Goal: Find specific page/section: Find specific page/section

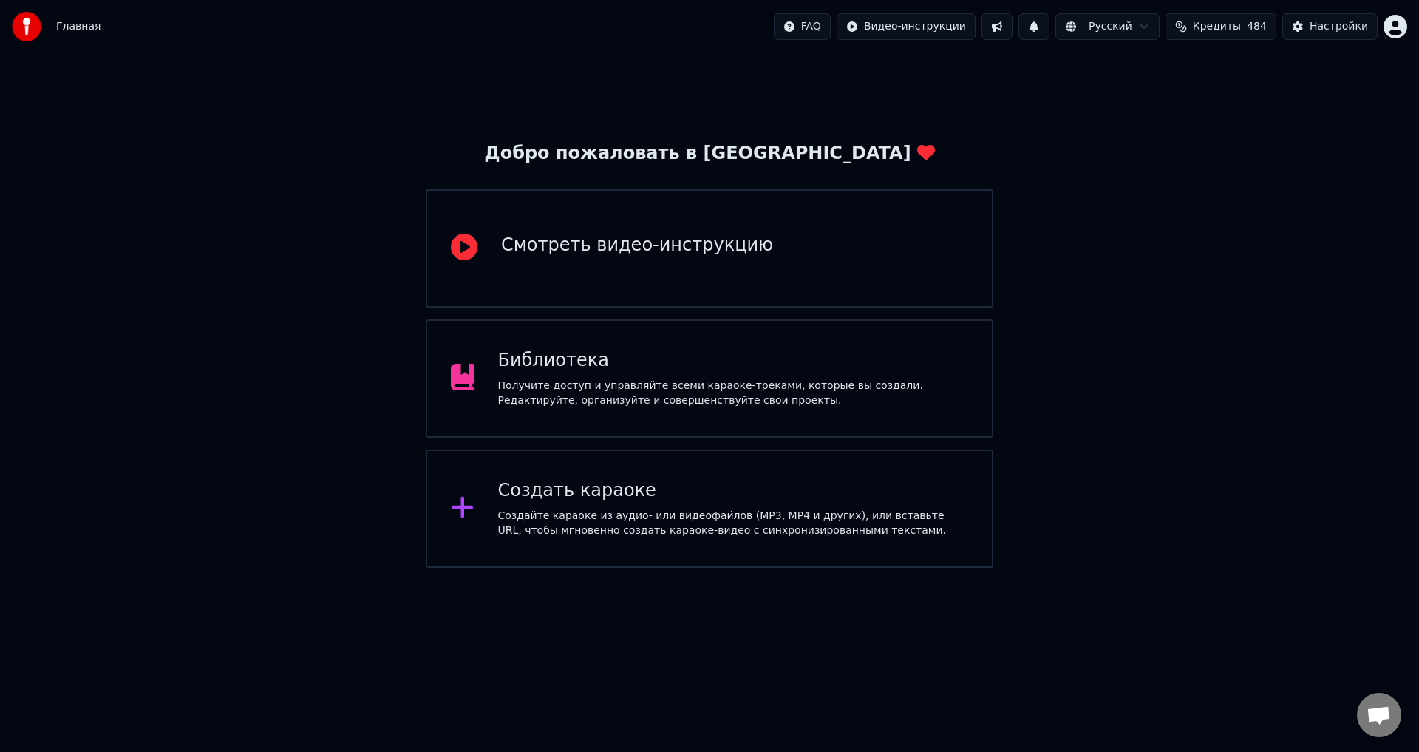
click at [580, 359] on div "Библиотека" at bounding box center [733, 361] width 471 height 24
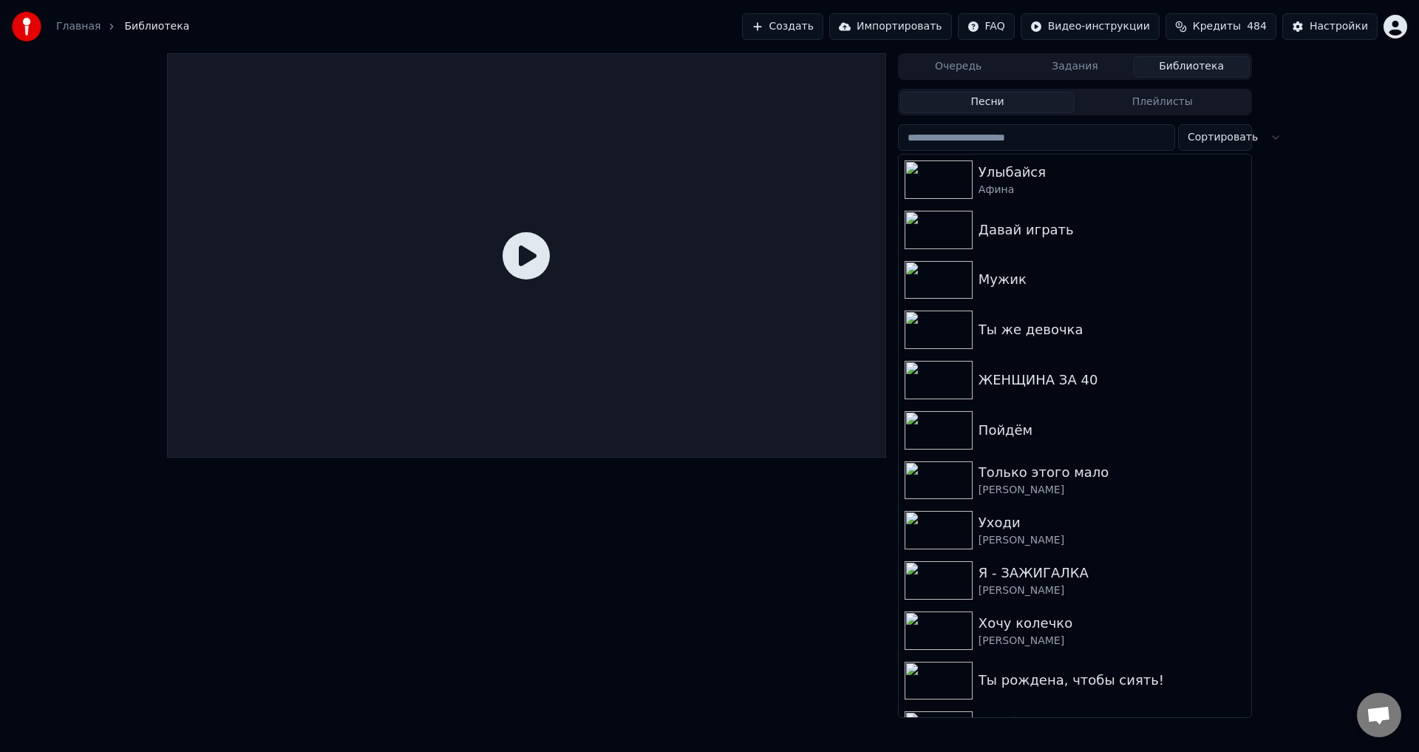
click at [1174, 63] on button "Библиотека" at bounding box center [1191, 66] width 117 height 21
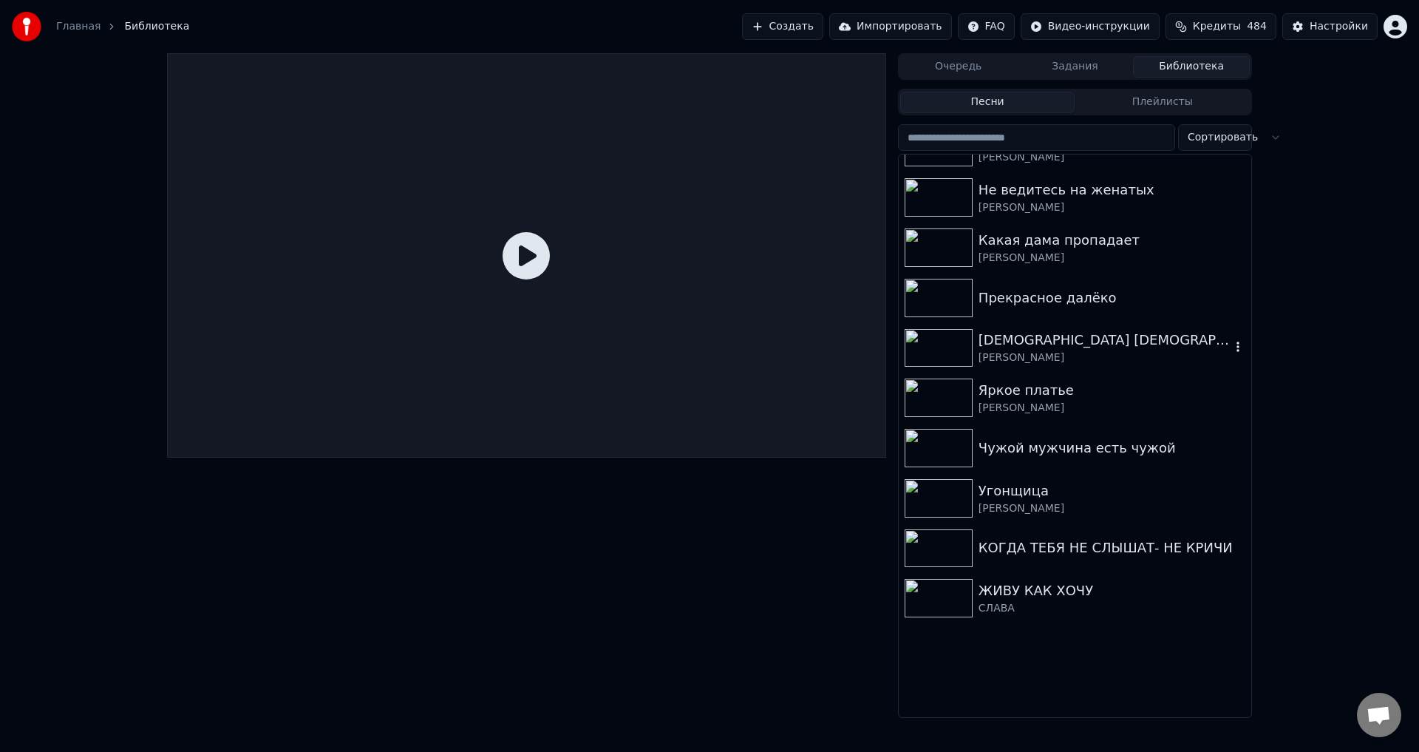
scroll to position [887, 0]
